Goal: Information Seeking & Learning: Learn about a topic

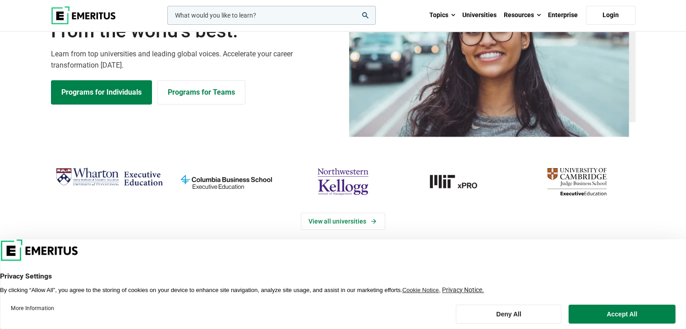
scroll to position [90, 0]
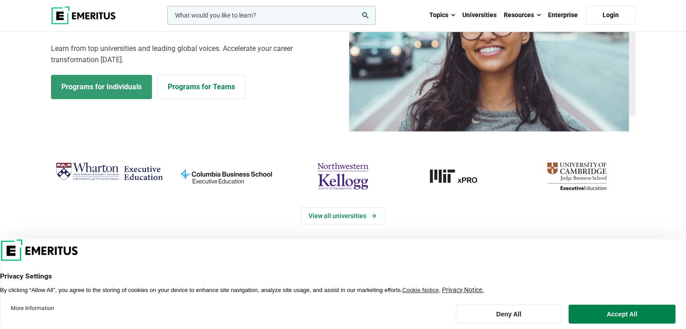
click at [118, 82] on link "Programs for Individuals" at bounding box center [101, 87] width 101 height 24
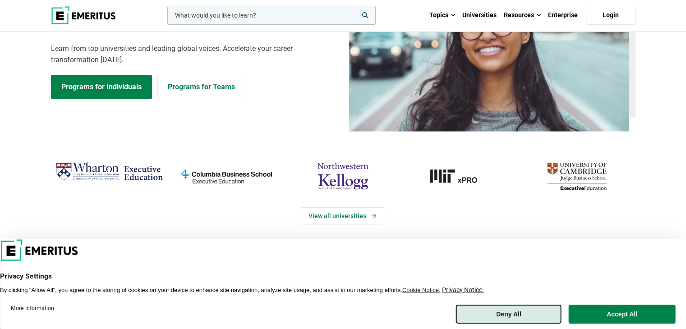
click at [525, 307] on button "Deny All" at bounding box center [508, 314] width 105 height 19
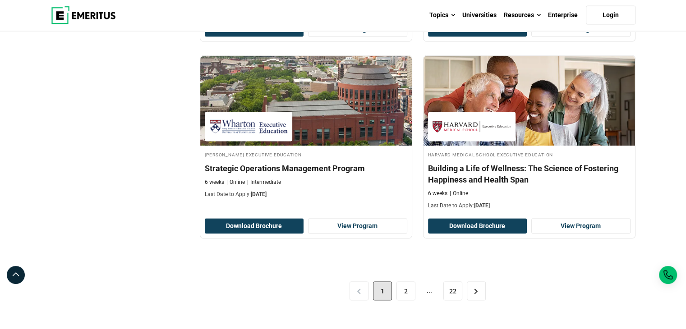
scroll to position [1839, 0]
